Goal: Contribute content: Add original content to the website for others to see

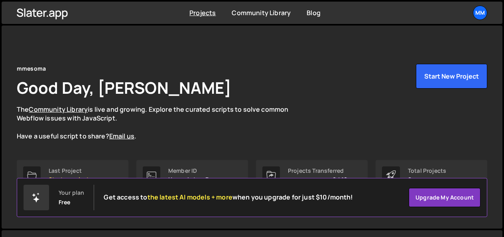
scroll to position [80, 0]
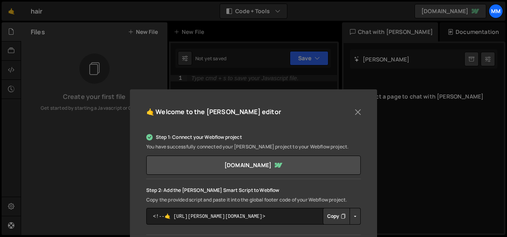
scroll to position [137, 0]
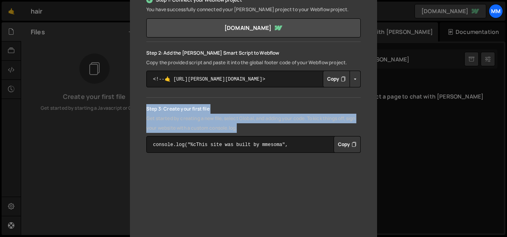
click at [354, 143] on icon "Button group with nested dropdown" at bounding box center [354, 144] width 5 height 8
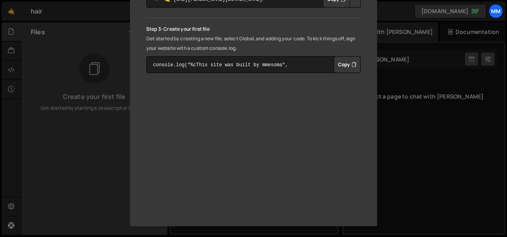
scroll to position [177, 0]
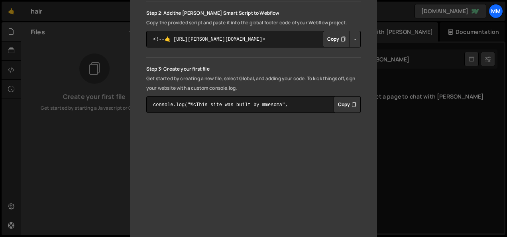
click at [352, 105] on icon "Button group with nested dropdown" at bounding box center [354, 105] width 5 height 8
click at [487, 150] on div "🤙 Welcome to the [PERSON_NAME] editor Step 1: Connect your Webflow project You …" at bounding box center [253, 118] width 507 height 237
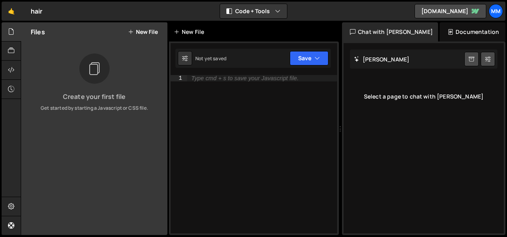
click at [175, 30] on icon at bounding box center [177, 32] width 6 height 8
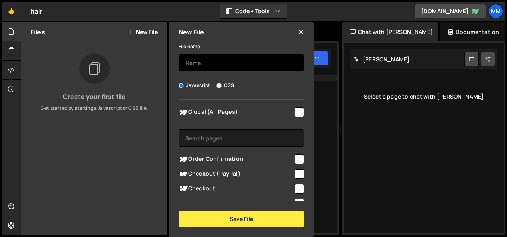
click at [192, 65] on input "text" at bounding box center [242, 63] width 126 height 18
type input "testing"
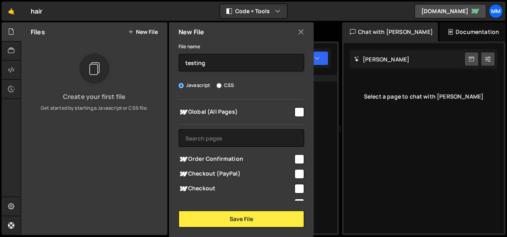
click at [295, 112] on input "checkbox" at bounding box center [300, 112] width 10 height 10
checkbox input "true"
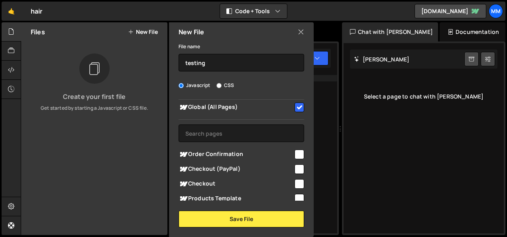
scroll to position [0, 0]
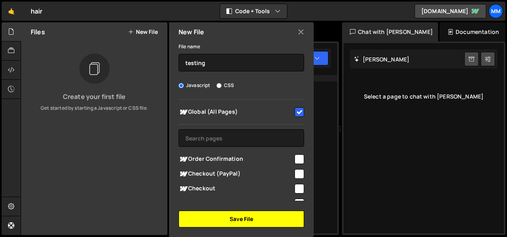
click at [199, 215] on button "Save File" at bounding box center [242, 219] width 126 height 17
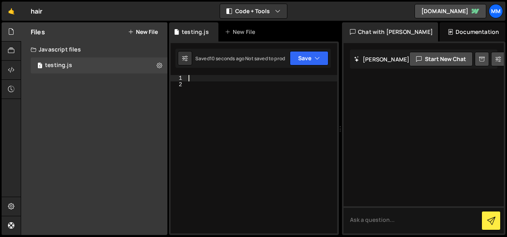
click at [201, 78] on div at bounding box center [262, 160] width 150 height 171
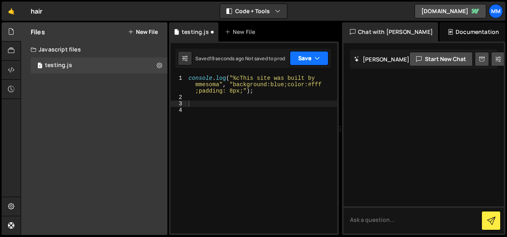
click at [307, 54] on button "Save" at bounding box center [309, 58] width 39 height 14
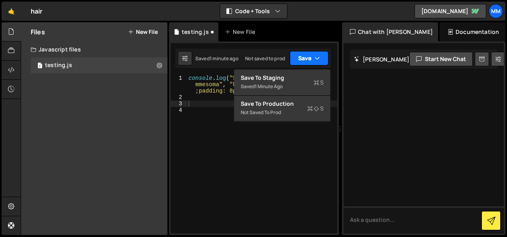
click at [304, 56] on button "Save" at bounding box center [309, 58] width 39 height 14
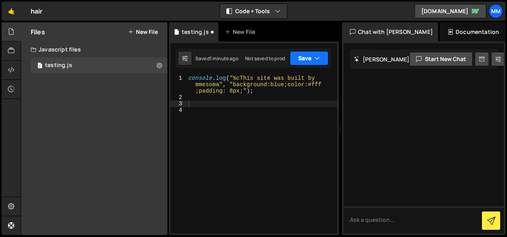
click at [304, 56] on button "Save" at bounding box center [309, 58] width 39 height 14
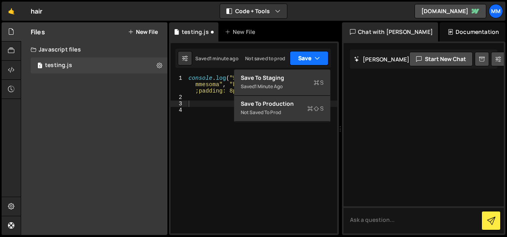
click at [304, 56] on button "Save" at bounding box center [309, 58] width 39 height 14
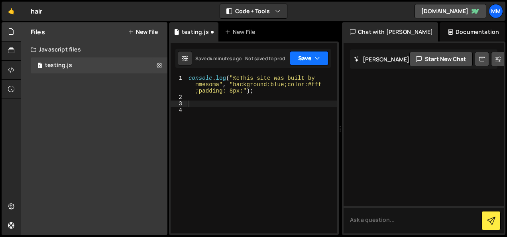
click at [301, 61] on button "Save" at bounding box center [309, 58] width 39 height 14
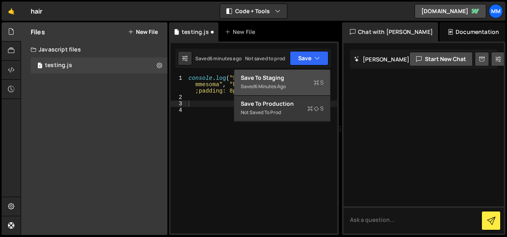
click at [256, 82] on div "Saved 6 minutes ago" at bounding box center [282, 87] width 83 height 10
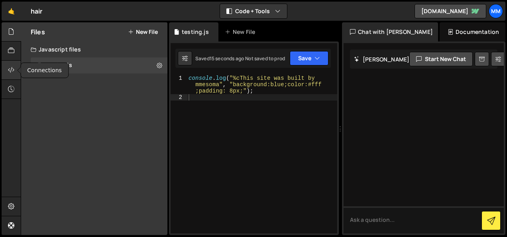
click at [11, 69] on icon at bounding box center [11, 69] width 6 height 9
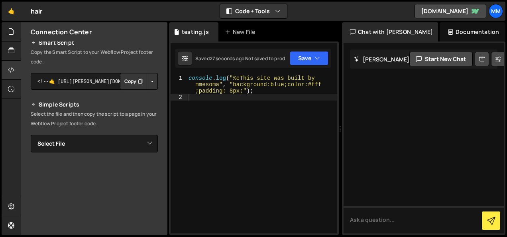
scroll to position [186, 0]
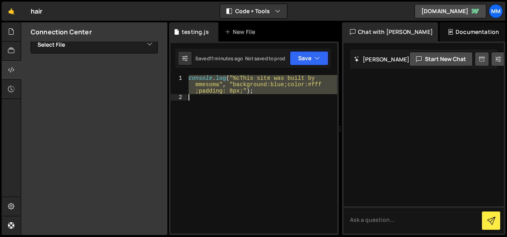
drag, startPoint x: 189, startPoint y: 77, endPoint x: 260, endPoint y: 101, distance: 74.7
click at [260, 101] on div "console . log ( "%cThis site was built by mmesoma" , "background:blue;color:#ff…" at bounding box center [262, 167] width 150 height 184
type textarea "console.log("%cThis site was built by mmesoma", "background:blue;color:#fff;pad…"
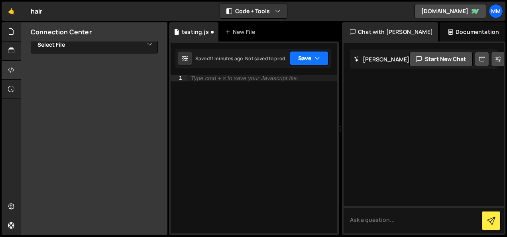
click at [315, 55] on button "Save" at bounding box center [309, 58] width 39 height 14
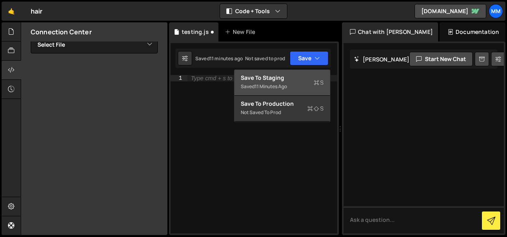
click at [306, 87] on div "Saved 11 minutes ago" at bounding box center [282, 87] width 83 height 10
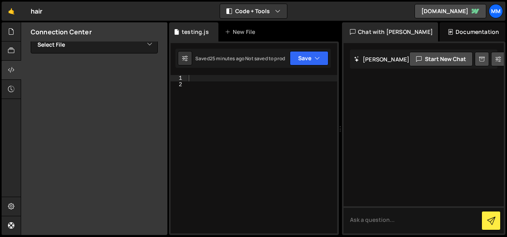
click at [378, 58] on h2 "Slater AI" at bounding box center [381, 59] width 55 height 8
click at [354, 232] on textarea at bounding box center [424, 219] width 160 height 27
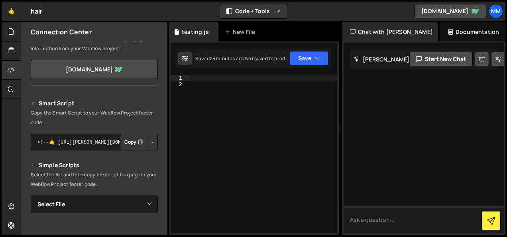
scroll to position [0, 0]
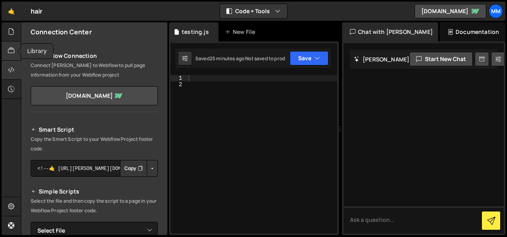
click at [9, 52] on icon at bounding box center [11, 50] width 6 height 9
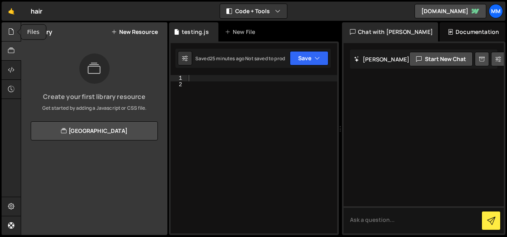
click at [5, 36] on div at bounding box center [12, 31] width 20 height 19
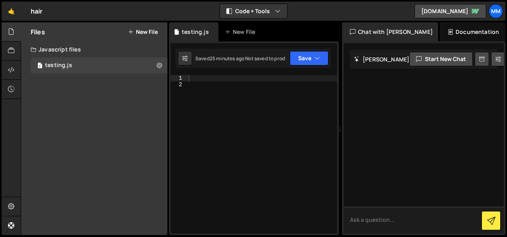
click at [408, 220] on textarea at bounding box center [424, 219] width 160 height 27
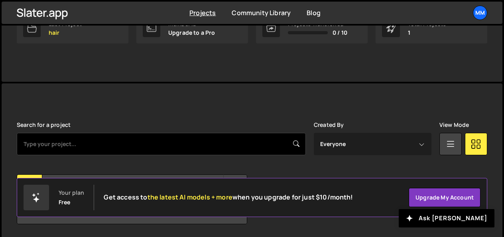
scroll to position [173, 0]
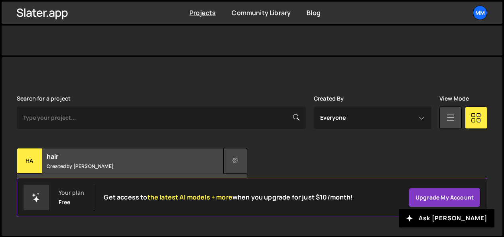
click at [237, 160] on icon at bounding box center [236, 161] width 6 height 8
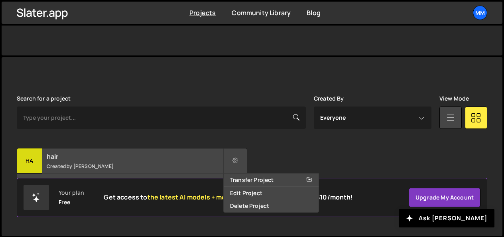
click at [92, 162] on div "hair Created by [PERSON_NAME]" at bounding box center [132, 160] width 230 height 25
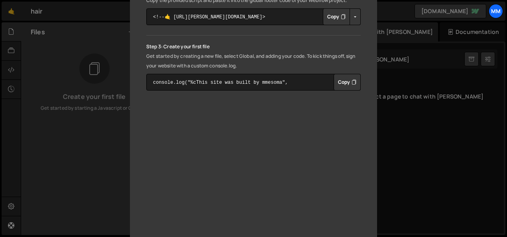
scroll to position [217, 0]
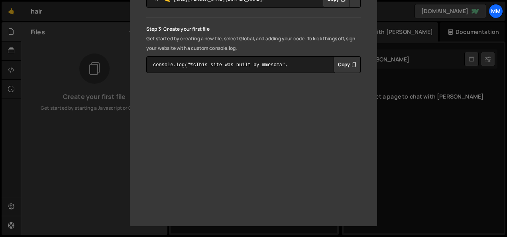
click at [424, 138] on div "🤙 Welcome to the Slater editor Step 1: Connect your Webflow project You have su…" at bounding box center [253, 118] width 507 height 237
